Goal: Transaction & Acquisition: Purchase product/service

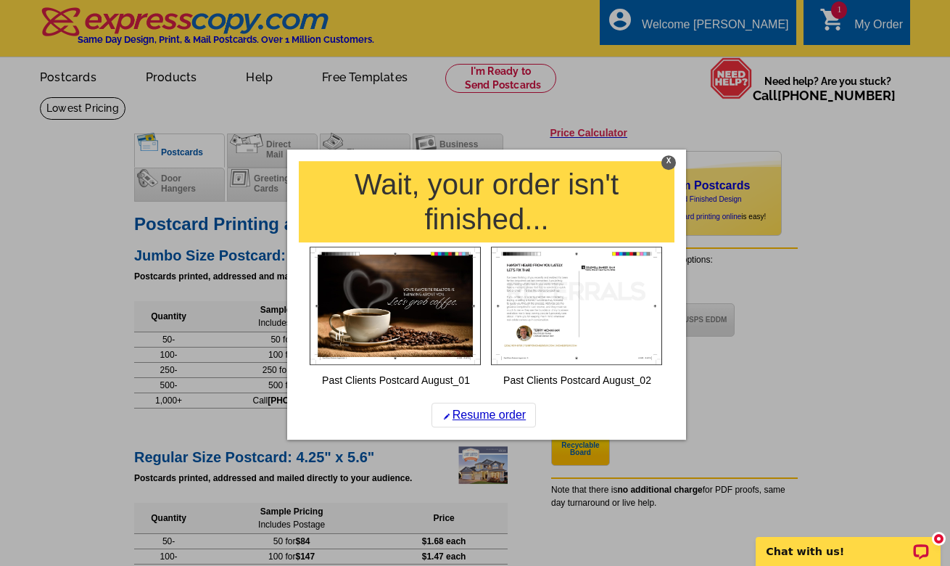
click at [669, 158] on div "X" at bounding box center [668, 162] width 15 height 15
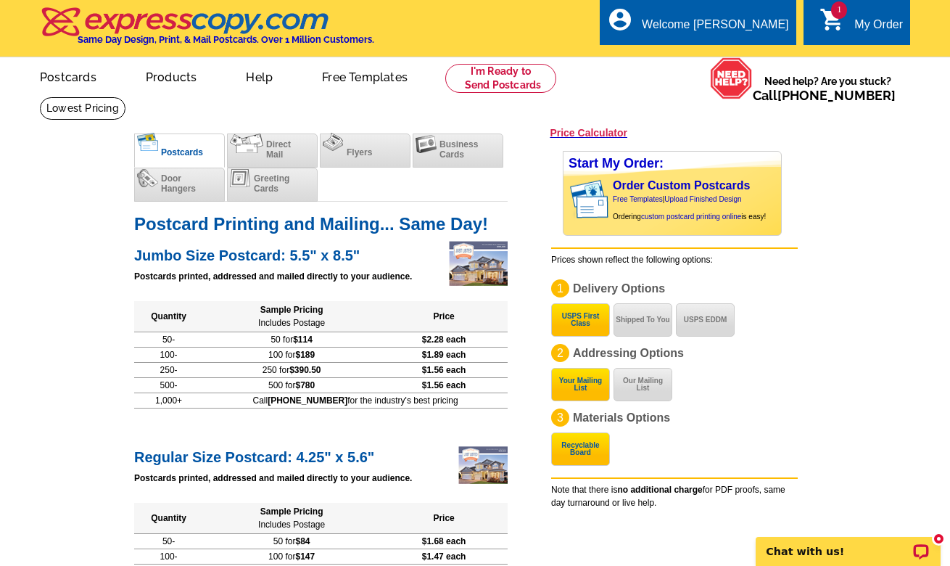
click at [841, 12] on span "1" at bounding box center [839, 9] width 16 height 17
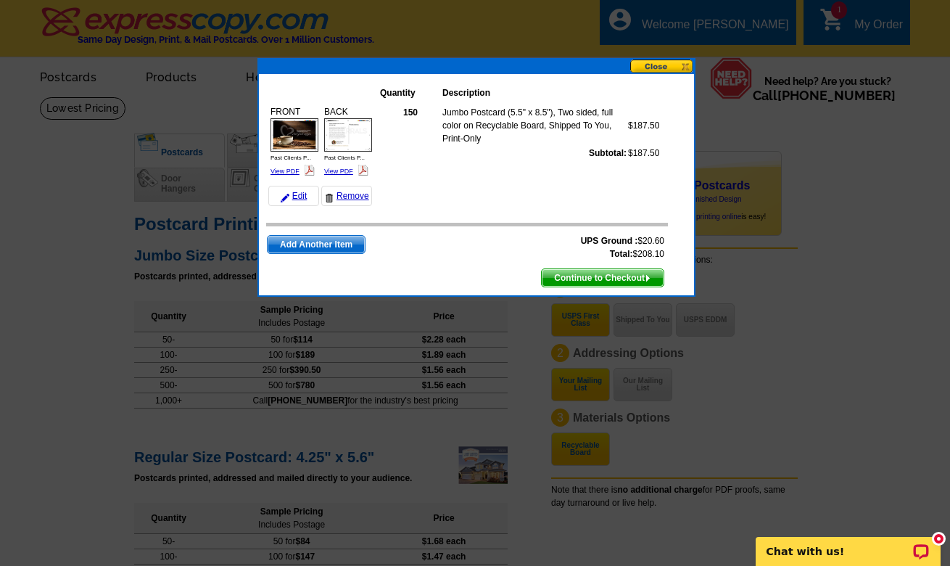
click at [602, 278] on span "Continue to Checkout" at bounding box center [603, 277] width 122 height 17
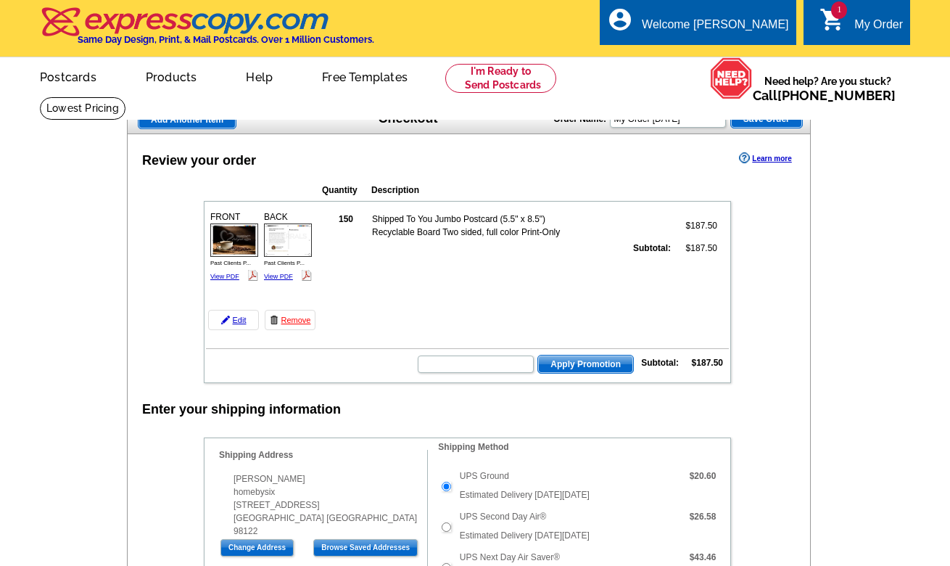
click at [481, 365] on input "text" at bounding box center [476, 363] width 116 height 17
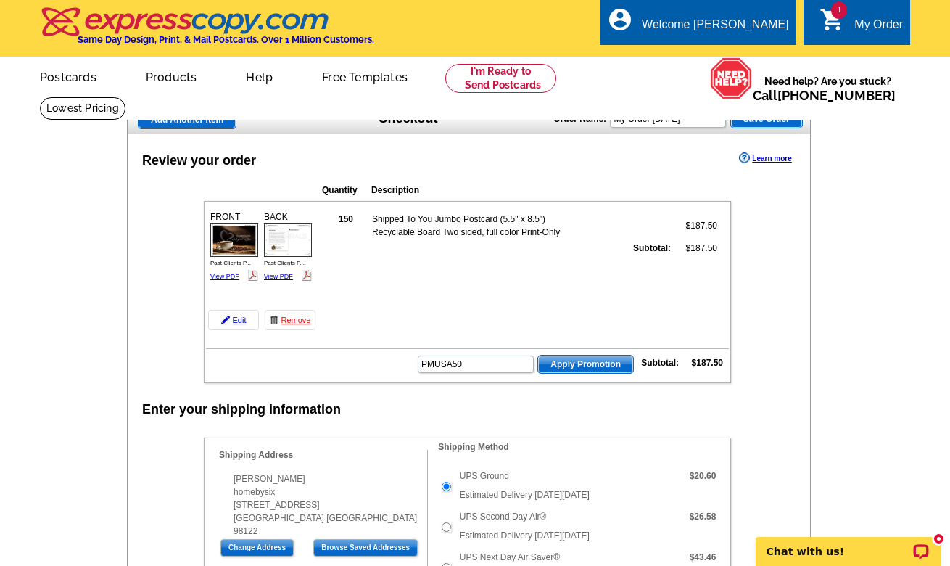
type input "PMUSA50"
click at [581, 362] on span "Apply Promotion" at bounding box center [585, 363] width 95 height 17
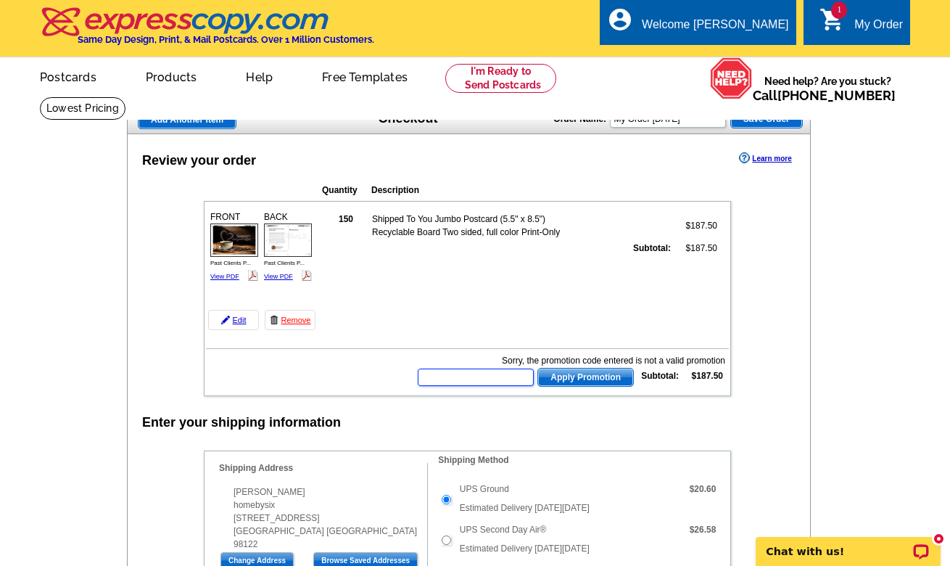
click at [481, 377] on input "text" at bounding box center [476, 376] width 116 height 17
paste input "HURRY40"
type input "HURRY40"
click at [566, 374] on span "Apply Promotion" at bounding box center [585, 376] width 95 height 17
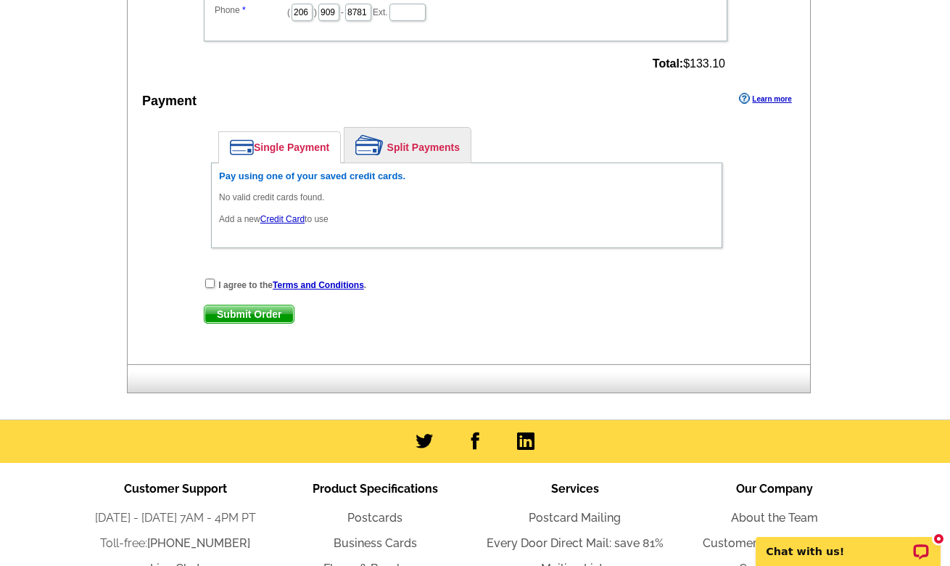
scroll to position [895, 0]
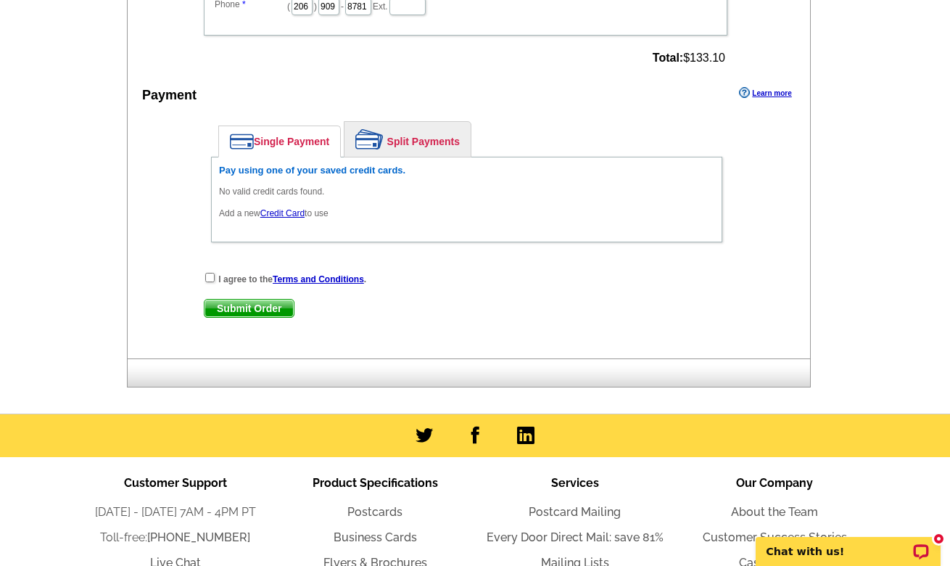
click at [211, 279] on input "checkbox" at bounding box center [209, 277] width 9 height 9
checkbox input "true"
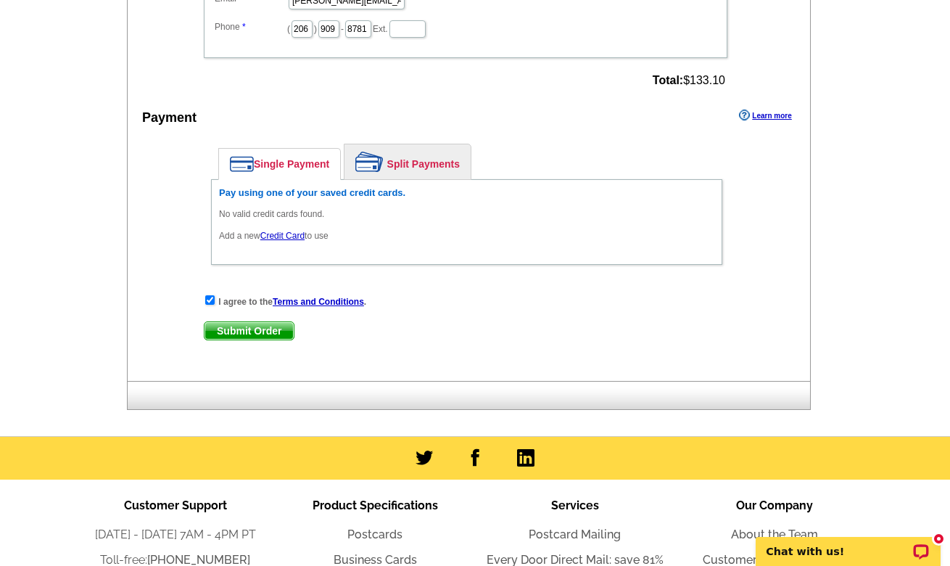
scroll to position [881, 0]
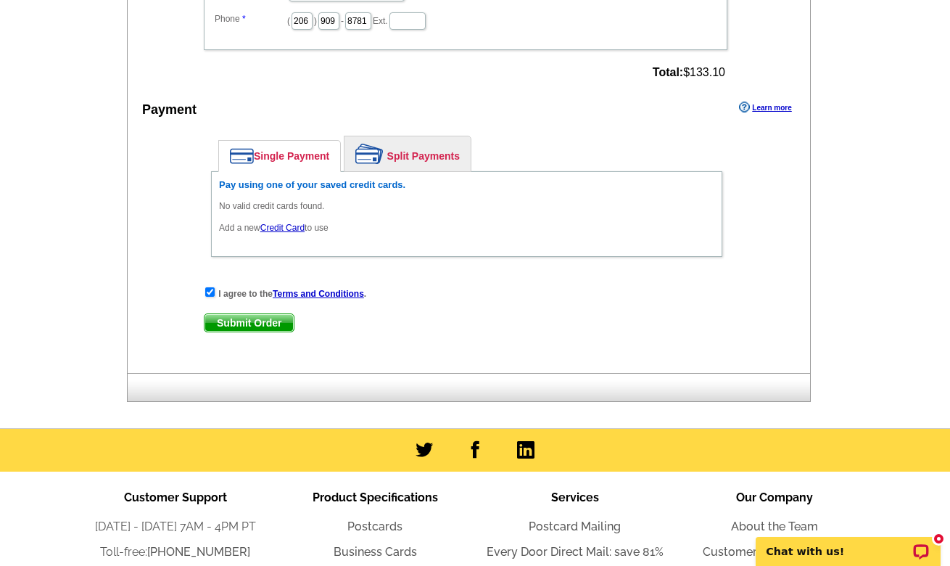
click at [254, 320] on span "Submit Order" at bounding box center [248, 322] width 89 height 17
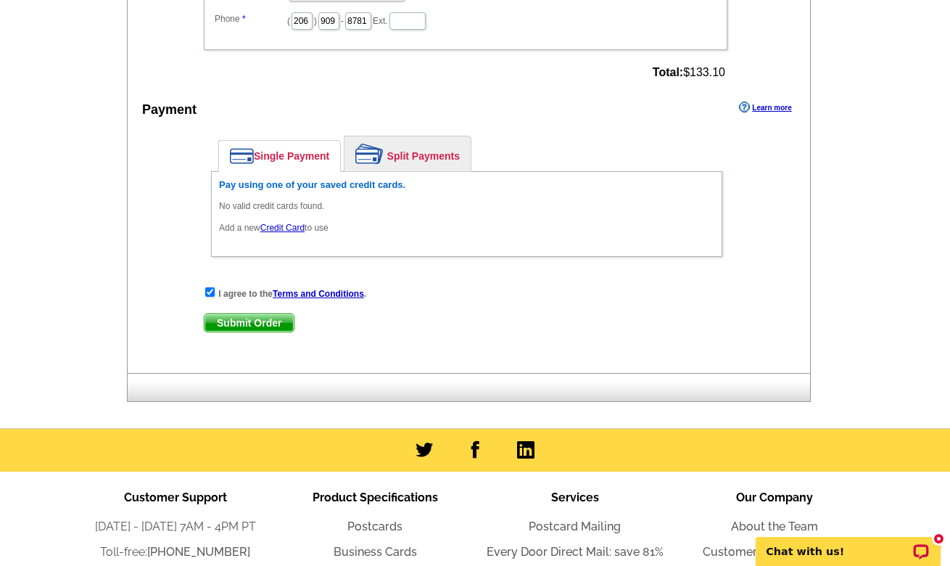
click at [284, 227] on link "Credit Card" at bounding box center [282, 228] width 44 height 10
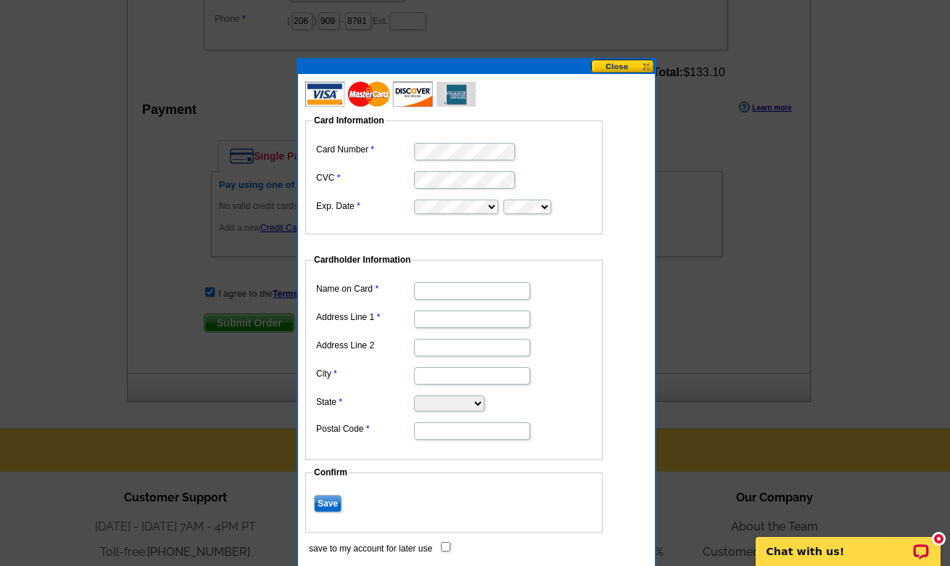
type input "[PERSON_NAME]"
type input "[STREET_ADDRESS]"
type input "Seattle"
select select "WA"
type input "98122"
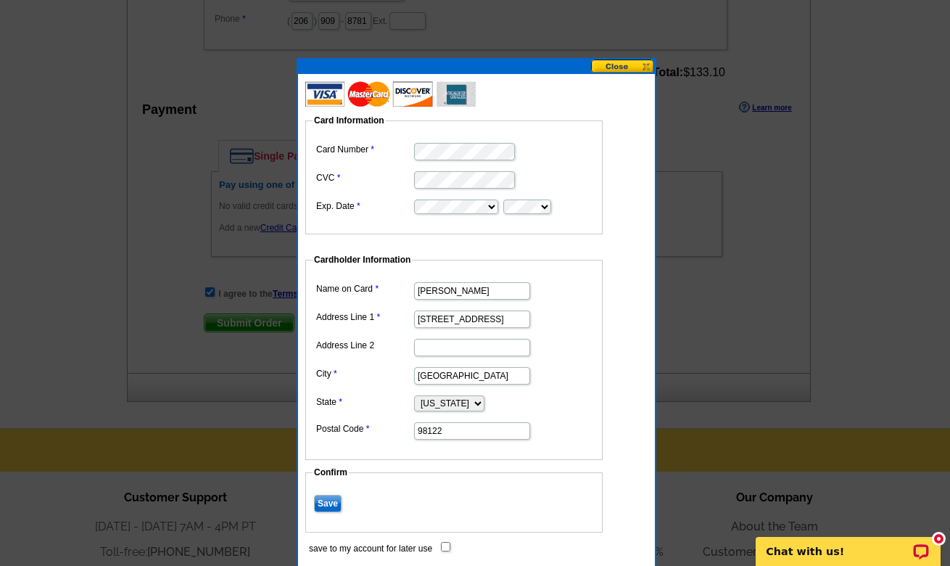
click at [331, 497] on input "Save" at bounding box center [328, 502] width 28 height 17
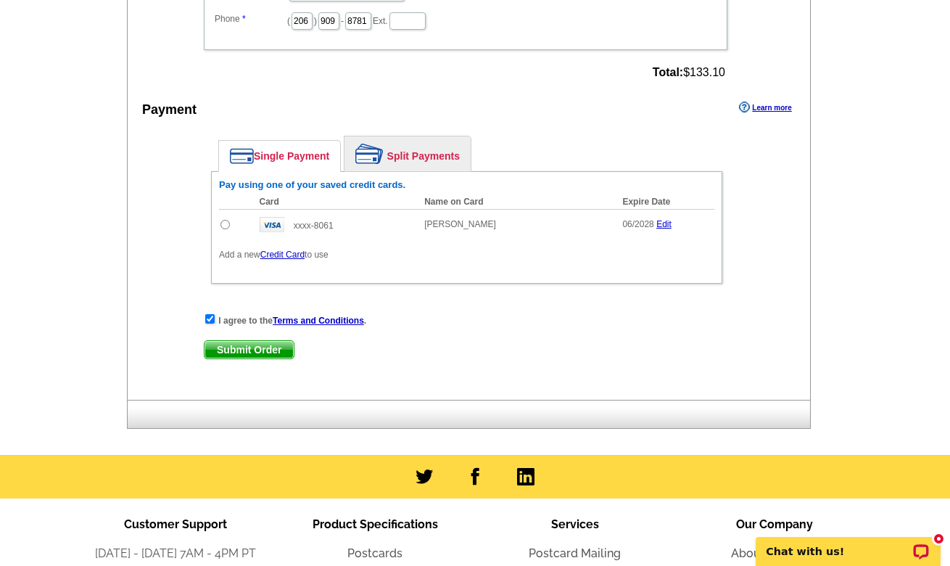
click at [270, 318] on strong "I agree to the Terms and Conditions ." at bounding box center [292, 320] width 148 height 10
click at [223, 225] on input "radio" at bounding box center [224, 224] width 9 height 9
radio input "true"
click at [256, 352] on span "Submit Order" at bounding box center [248, 349] width 89 height 17
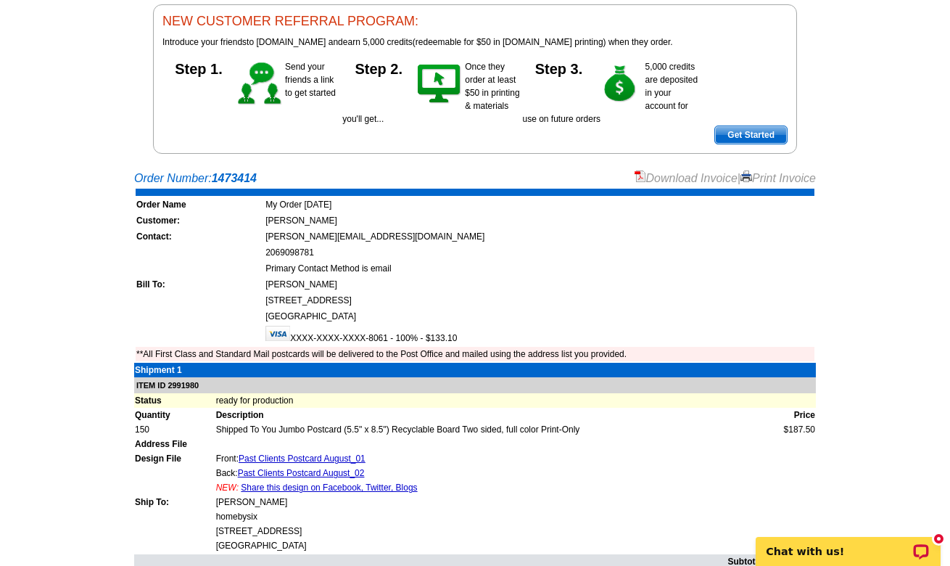
scroll to position [154, 0]
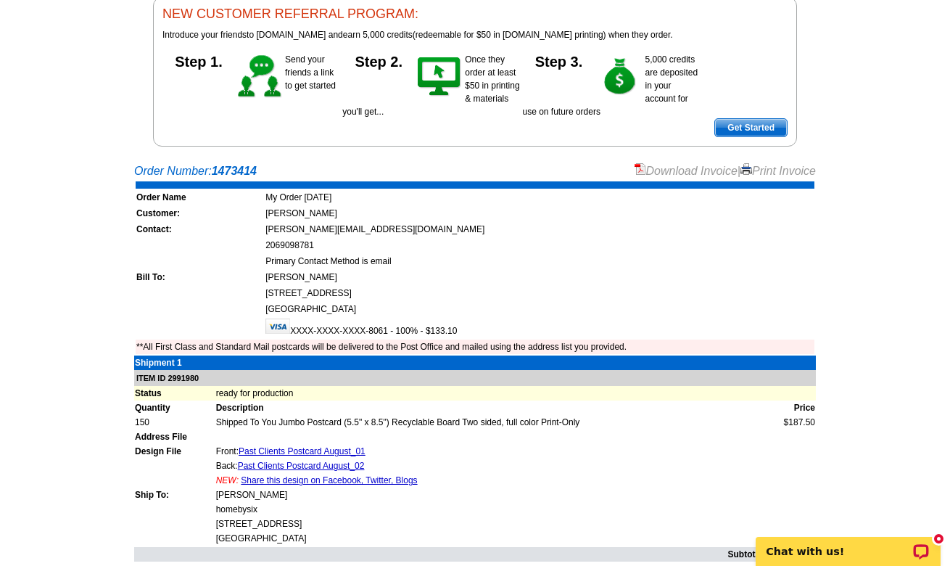
click at [320, 479] on link "Share this design on Facebook, Twitter, Blogs" at bounding box center [329, 480] width 176 height 10
